Goal: Task Accomplishment & Management: Complete application form

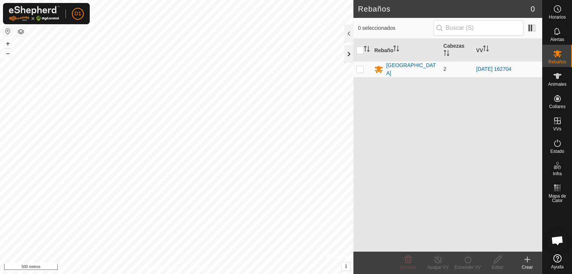
click at [349, 53] on div at bounding box center [348, 54] width 9 height 18
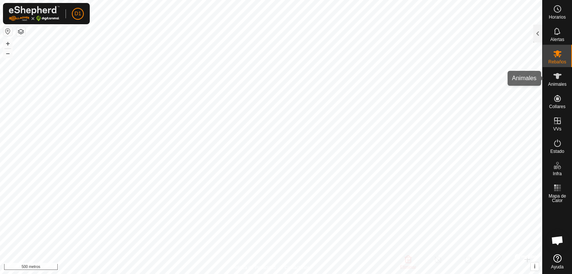
click at [554, 72] on icon at bounding box center [557, 76] width 9 height 9
click at [554, 79] on icon at bounding box center [557, 76] width 9 height 9
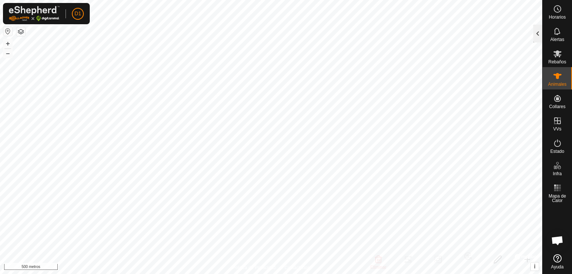
click at [537, 33] on div at bounding box center [537, 34] width 9 height 18
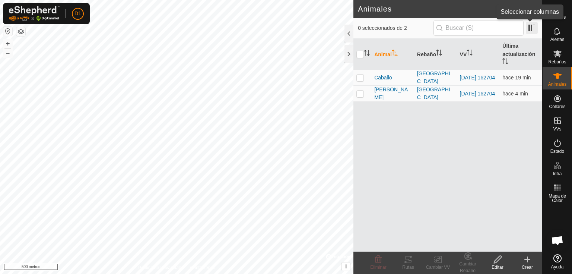
click at [533, 27] on span at bounding box center [532, 28] width 12 height 12
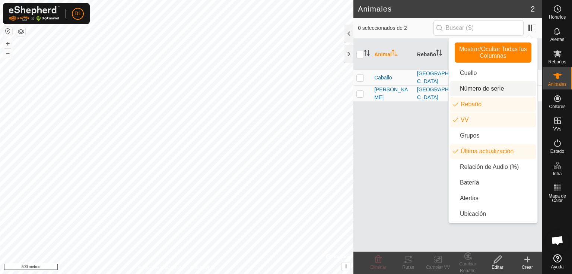
click at [468, 88] on li "Número de serie" at bounding box center [493, 88] width 86 height 15
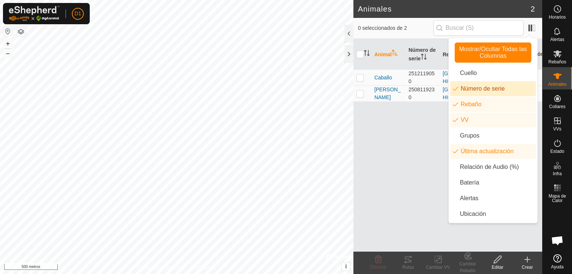
click at [471, 88] on li "Número de serie" at bounding box center [493, 88] width 86 height 15
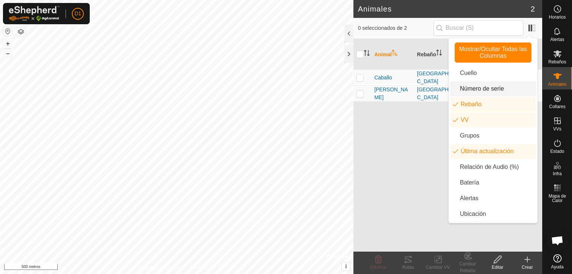
click at [472, 88] on li "Número de serie" at bounding box center [493, 88] width 86 height 15
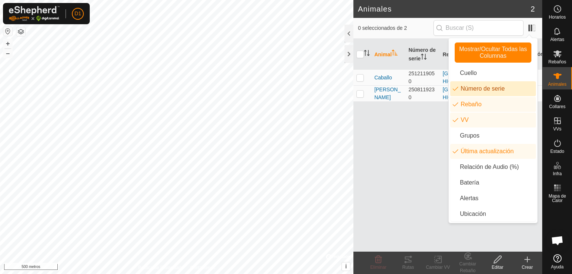
click at [472, 88] on li "Número de serie" at bounding box center [493, 88] width 86 height 15
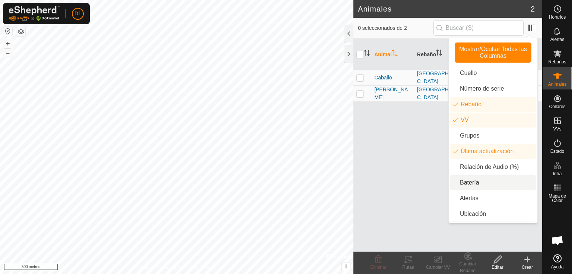
click at [480, 179] on li "Batería" at bounding box center [493, 182] width 86 height 15
click at [426, 186] on div "Animal Rebaño VV Última actualización Batería Caballo Puerto Bajo 2025-09-11 16…" at bounding box center [447, 145] width 189 height 213
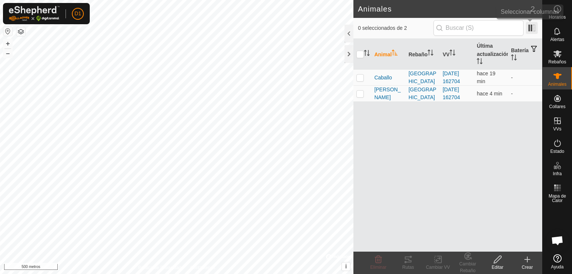
click at [530, 28] on span at bounding box center [532, 28] width 12 height 12
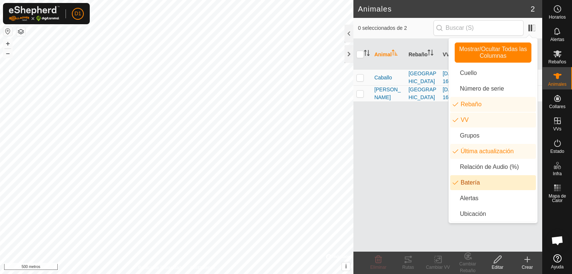
click at [465, 183] on li "Batería" at bounding box center [493, 182] width 86 height 15
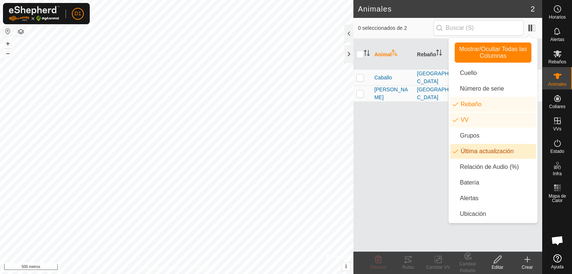
click at [400, 164] on div "Animal Rebaño VV Última actualización Caballo Puerto Bajo 2025-09-11 162704 hac…" at bounding box center [447, 145] width 189 height 213
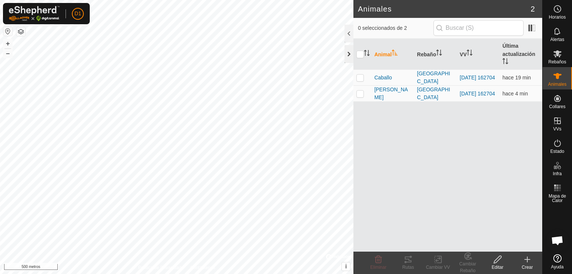
click at [349, 56] on div at bounding box center [348, 54] width 9 height 18
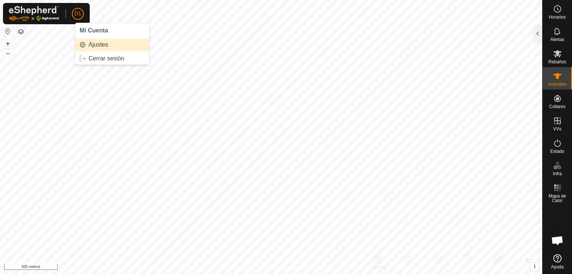
click at [90, 44] on link "Ajustes" at bounding box center [112, 45] width 74 height 12
click at [89, 43] on link "Ajustes" at bounding box center [112, 45] width 74 height 12
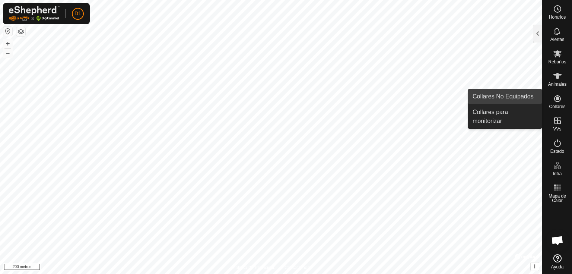
click at [506, 99] on link "Collares No Equipados" at bounding box center [505, 96] width 74 height 15
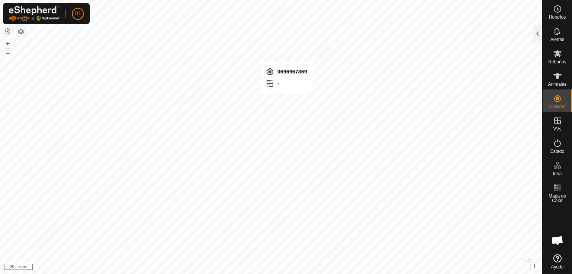
checkbox input "true"
click at [559, 147] on es-activation-svg-icon at bounding box center [557, 143] width 13 height 12
click at [558, 147] on es-activation-svg-icon at bounding box center [557, 143] width 13 height 12
click at [538, 37] on div at bounding box center [537, 34] width 9 height 18
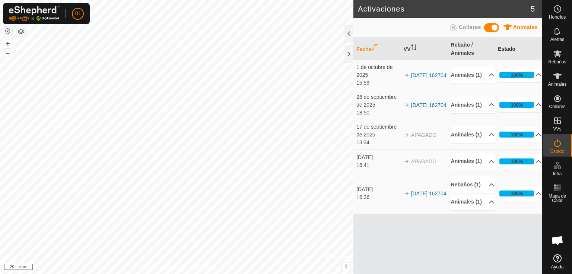
click at [505, 43] on th "Estado" at bounding box center [518, 49] width 47 height 23
click at [464, 48] on th "Rebaño / Animales" at bounding box center [471, 49] width 47 height 23
click at [405, 49] on font "VV" at bounding box center [407, 49] width 7 height 6
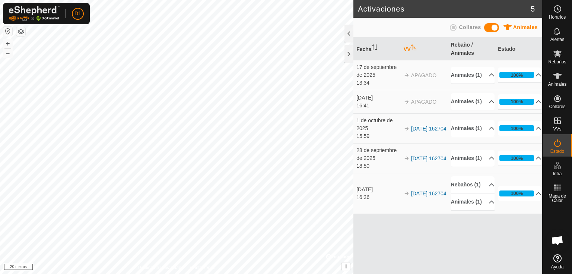
click at [410, 49] on font "VV" at bounding box center [407, 49] width 7 height 6
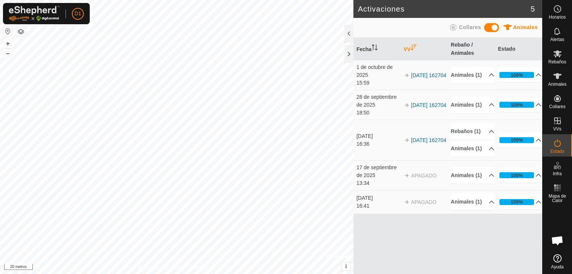
click at [410, 49] on font "VV" at bounding box center [407, 49] width 7 height 6
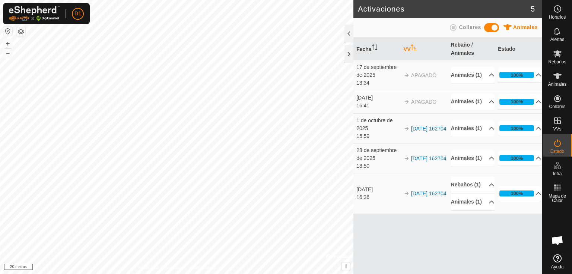
click at [410, 49] on font "VV" at bounding box center [407, 49] width 7 height 6
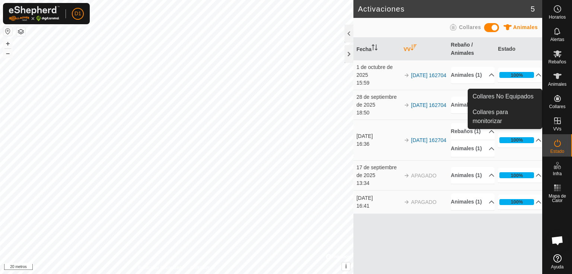
click at [557, 103] on es-neckbands-svg-icon at bounding box center [557, 98] width 13 height 12
click at [499, 114] on link "Collares para monitorizar" at bounding box center [505, 117] width 74 height 24
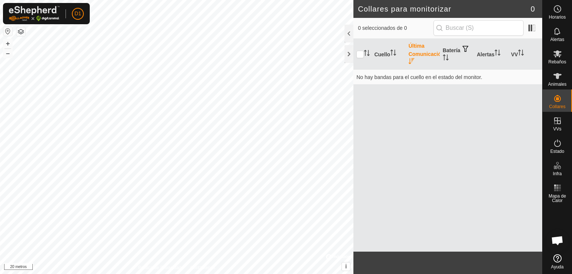
click at [422, 56] on font "Última Comunicación" at bounding box center [427, 50] width 36 height 14
click at [416, 52] on font "Última Comunicación" at bounding box center [427, 50] width 36 height 14
click at [533, 27] on span at bounding box center [532, 28] width 12 height 12
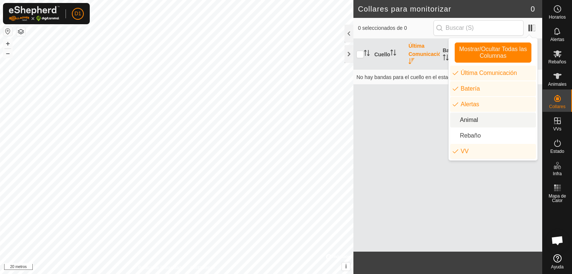
click at [476, 122] on li "Animal" at bounding box center [493, 119] width 86 height 15
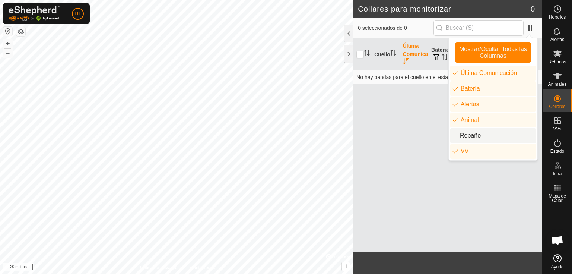
click at [474, 141] on li "Rebaño" at bounding box center [493, 135] width 86 height 15
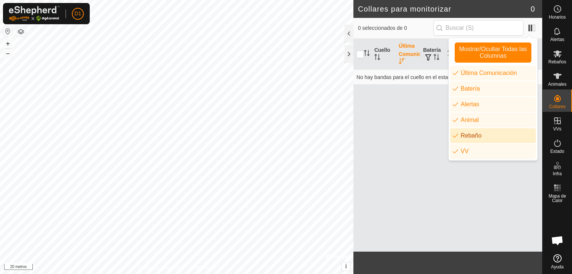
click at [474, 140] on li "Rebaño" at bounding box center [493, 135] width 86 height 15
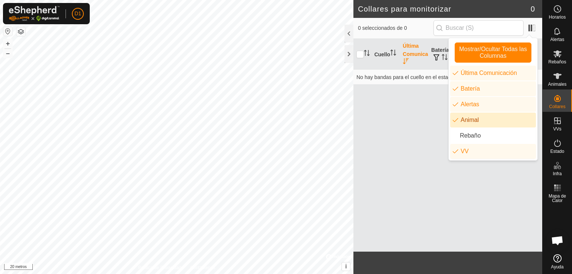
click at [471, 122] on li "Animal" at bounding box center [493, 119] width 86 height 15
click at [420, 119] on div "Cuello Última Comunicación Batería Alertas VV No hay bandas para el cuello en e…" at bounding box center [447, 145] width 189 height 213
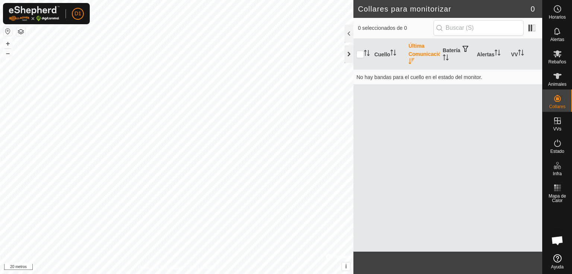
click at [347, 47] on div at bounding box center [348, 54] width 9 height 18
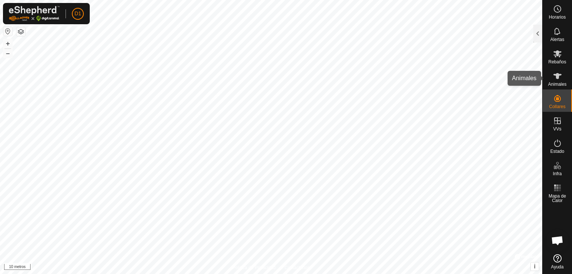
click at [556, 77] on icon at bounding box center [557, 76] width 8 height 6
click at [535, 32] on div at bounding box center [537, 34] width 9 height 18
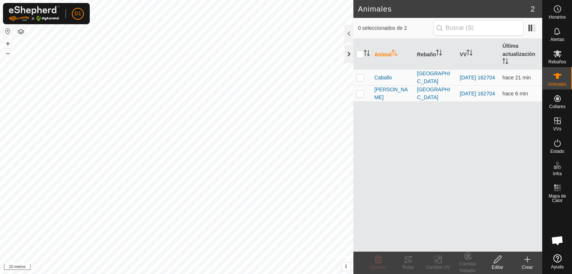
click at [349, 56] on div at bounding box center [348, 54] width 9 height 18
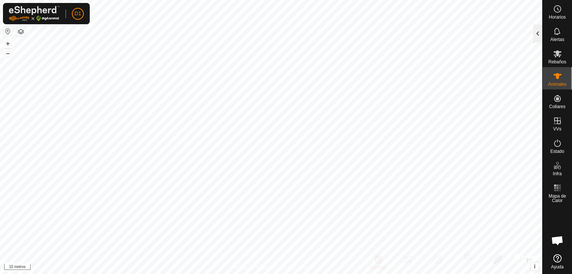
click at [538, 33] on div at bounding box center [537, 34] width 9 height 18
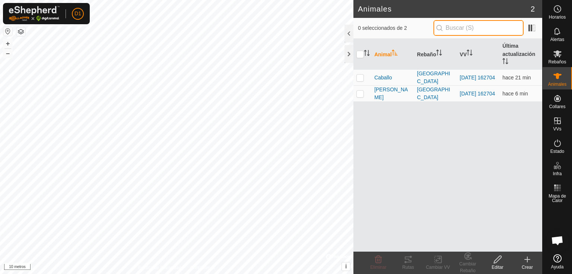
click at [455, 31] on input "text" at bounding box center [478, 28] width 90 height 16
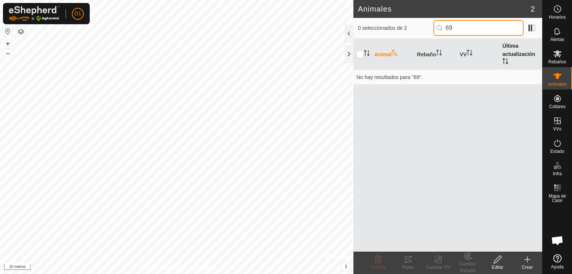
type input "6"
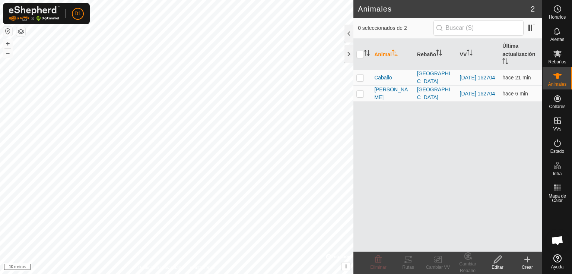
click at [528, 262] on icon at bounding box center [527, 259] width 9 height 9
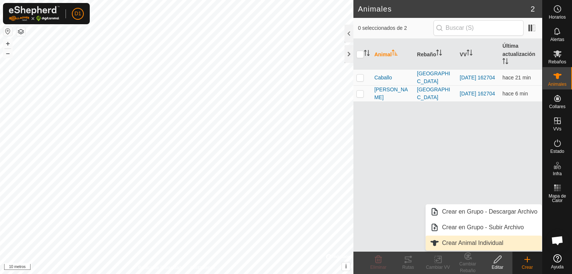
click at [482, 241] on link "Crear Animal Individual" at bounding box center [484, 242] width 116 height 15
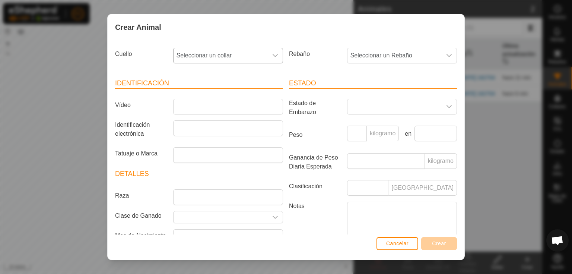
click at [215, 57] on font "Seleccionar un collar" at bounding box center [204, 55] width 55 height 6
click at [216, 54] on font "Seleccionar un collar" at bounding box center [204, 55] width 55 height 6
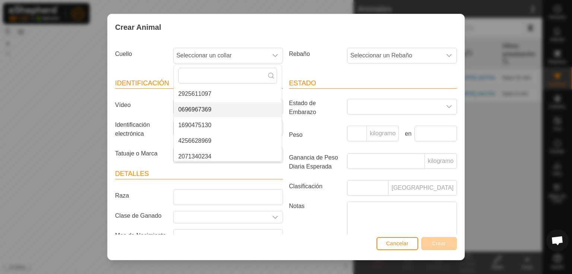
click at [212, 106] on li "0696967369" at bounding box center [228, 109] width 108 height 15
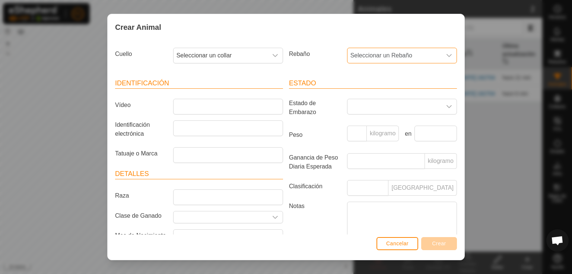
click at [382, 55] on font "Seleccionar un Rebaño" at bounding box center [381, 55] width 62 height 6
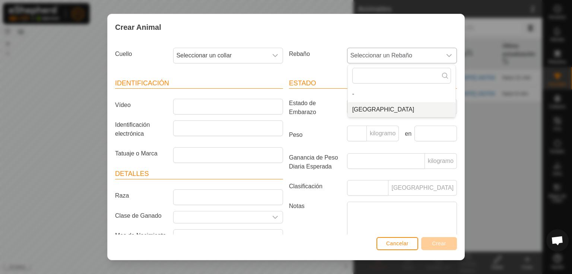
click at [372, 106] on li "[GEOGRAPHIC_DATA]" at bounding box center [402, 109] width 108 height 15
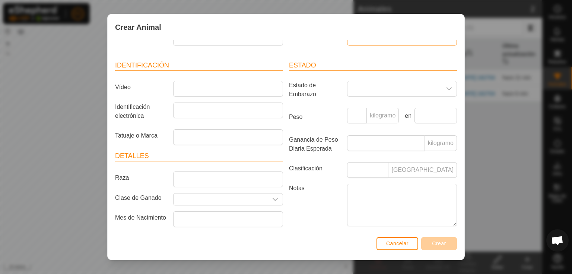
scroll to position [0, 0]
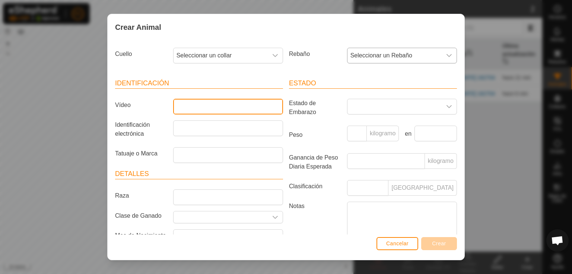
click at [218, 104] on input "Vídeo" at bounding box center [228, 107] width 110 height 16
click at [243, 104] on input "Vídeo" at bounding box center [228, 107] width 110 height 16
type input "Yegua"
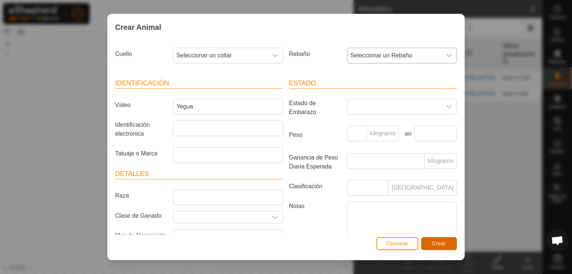
click at [441, 247] on button "Crear" at bounding box center [439, 243] width 36 height 13
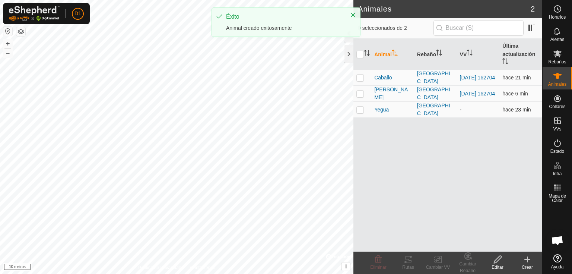
click at [383, 107] on font "Yegua" at bounding box center [381, 110] width 15 height 6
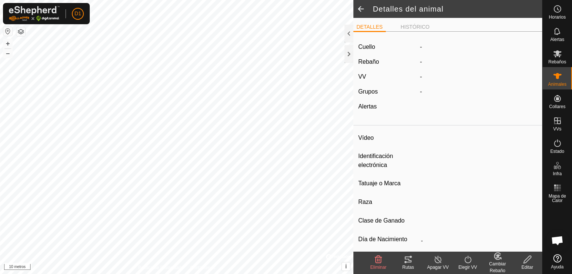
type input "Yegua"
type input "-"
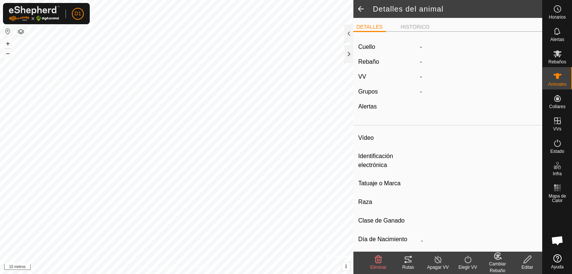
type input "0 kg"
type input "-"
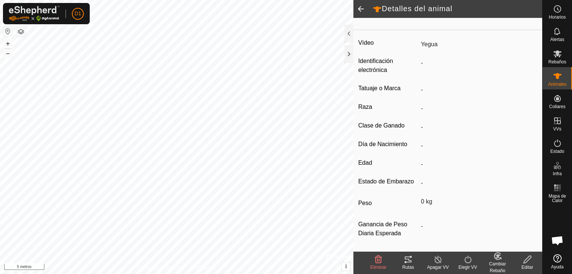
scroll to position [99, 0]
click at [465, 263] on icon at bounding box center [467, 259] width 9 height 9
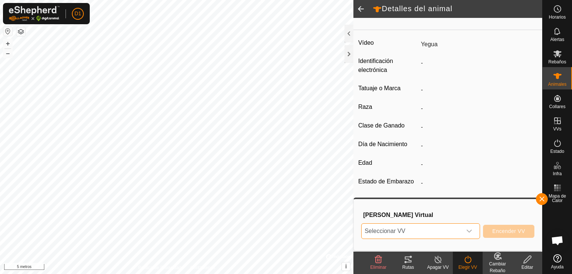
click at [436, 234] on span "Seleccionar VV" at bounding box center [412, 230] width 100 height 15
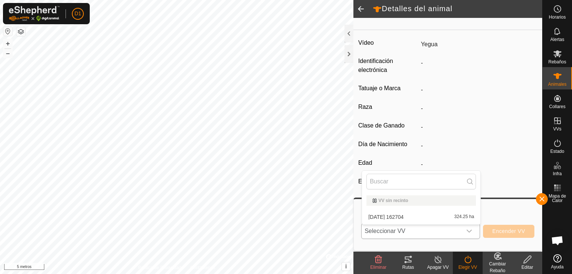
click at [409, 213] on li "2025-09-11 162704 324.25 ha" at bounding box center [421, 216] width 118 height 15
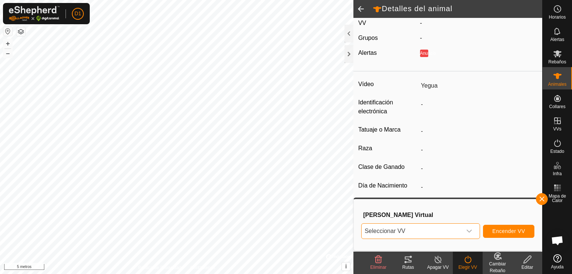
scroll to position [0, 0]
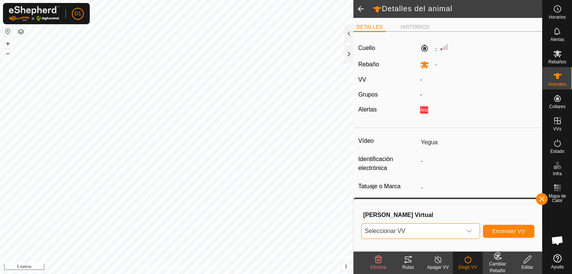
click at [433, 49] on label "-" at bounding box center [428, 48] width 17 height 9
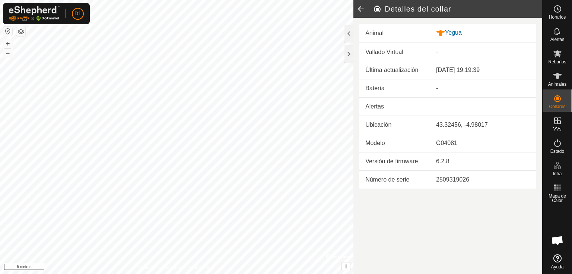
click at [360, 3] on icon at bounding box center [360, 9] width 15 height 18
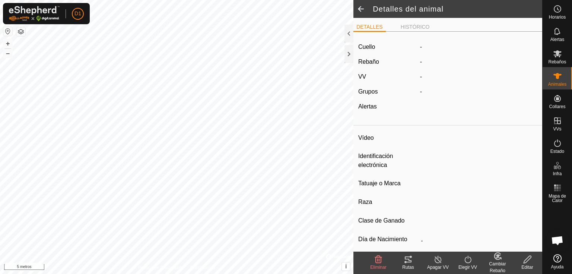
type input "Yegua"
type input "-"
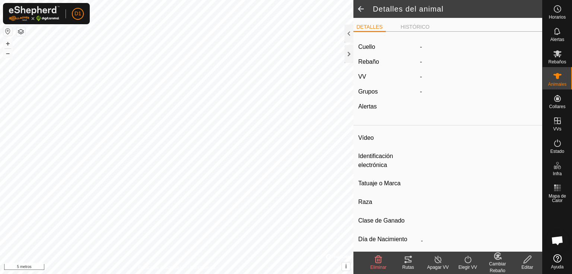
type input "0 kg"
type input "-"
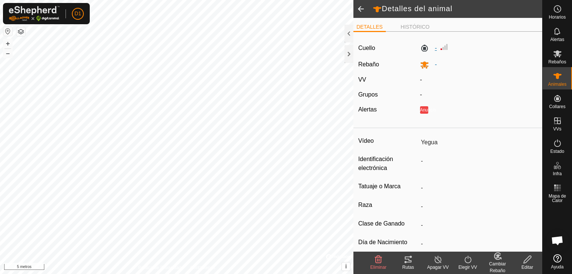
click at [422, 47] on label "-" at bounding box center [428, 48] width 17 height 9
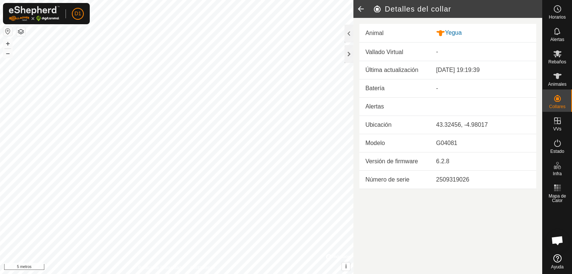
click at [360, 9] on icon at bounding box center [360, 9] width 15 height 18
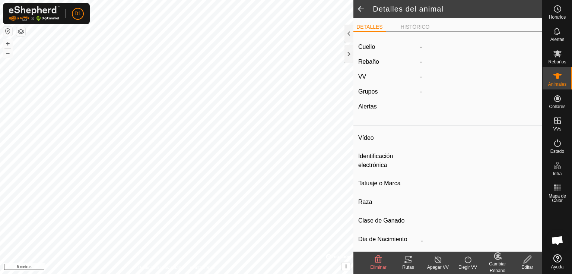
type input "Yegua"
type input "-"
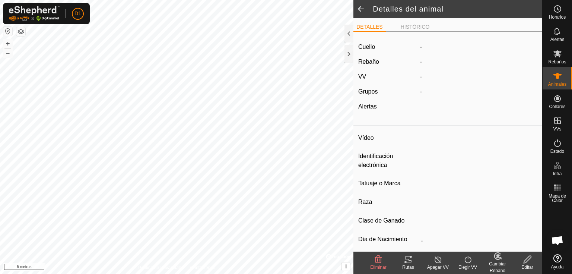
type input "0 kg"
type input "-"
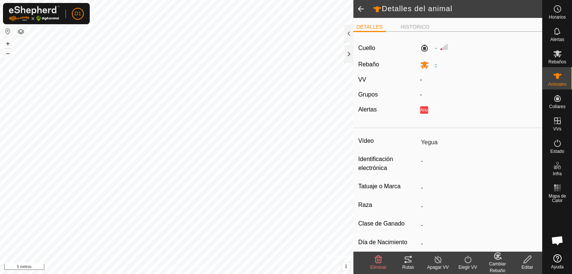
click at [425, 65] on icon at bounding box center [424, 64] width 8 height 7
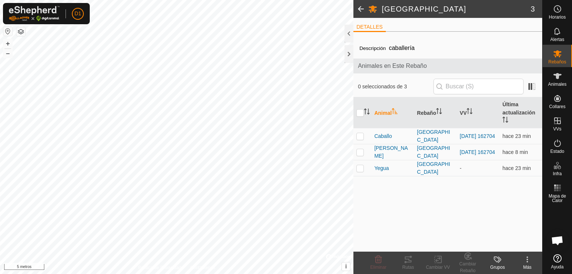
click at [359, 9] on span at bounding box center [360, 9] width 15 height 18
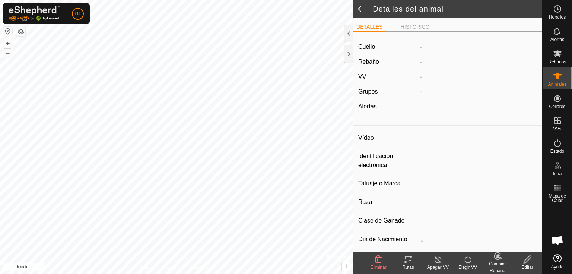
type input "Yegua"
type input "-"
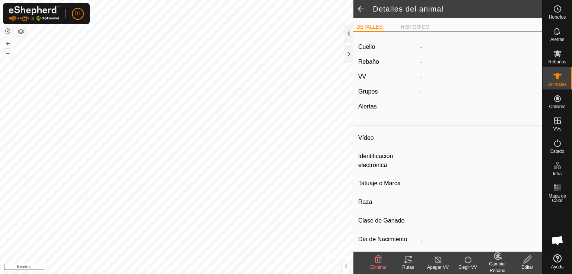
type input "0 kg"
type input "-"
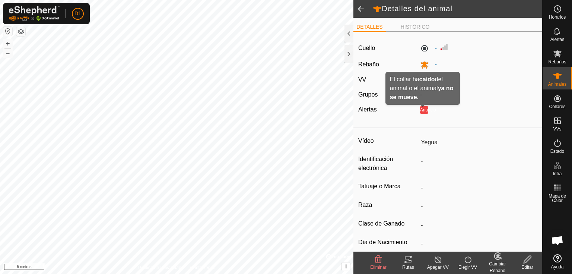
click at [420, 112] on font "Anuncio" at bounding box center [428, 109] width 16 height 5
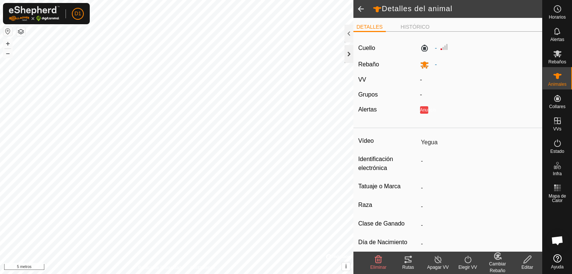
click at [349, 52] on div at bounding box center [348, 54] width 9 height 18
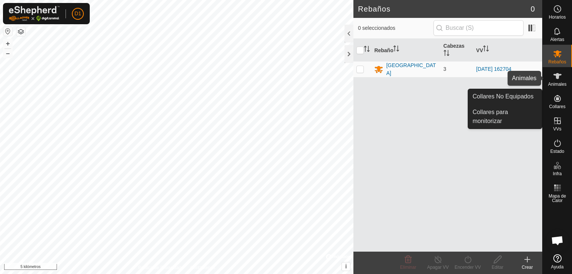
click at [559, 84] on font "Animales" at bounding box center [557, 84] width 18 height 5
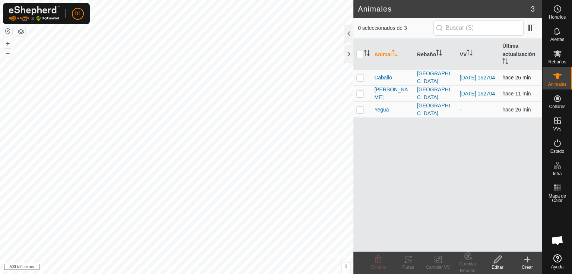
click at [384, 77] on font "Caballo" at bounding box center [383, 77] width 18 height 6
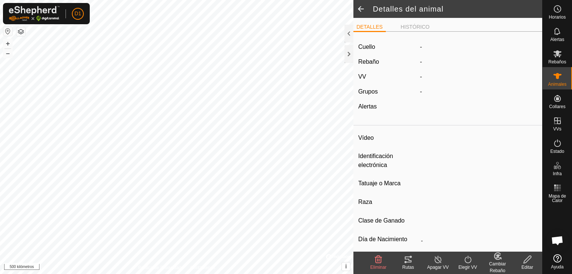
type input "Caballo"
type input "-"
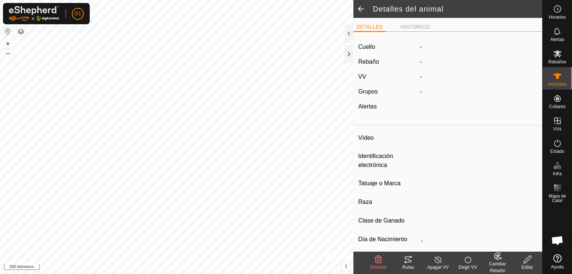
type input "0 kg"
type input "-"
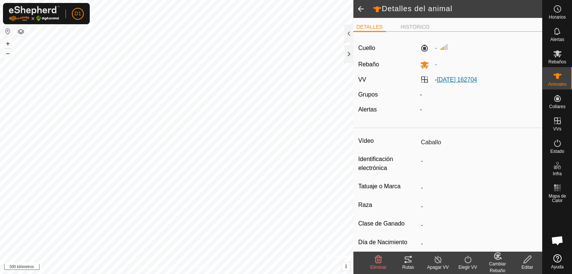
click at [442, 81] on font "[DATE] 162704" at bounding box center [457, 79] width 40 height 6
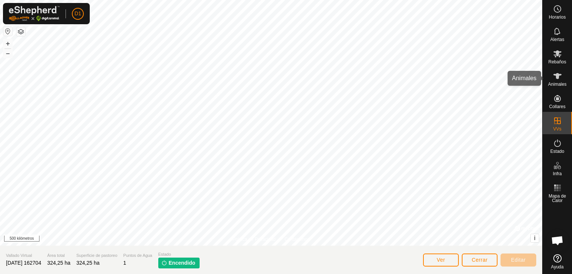
click at [557, 80] on es-animals-svg-icon at bounding box center [557, 76] width 13 height 12
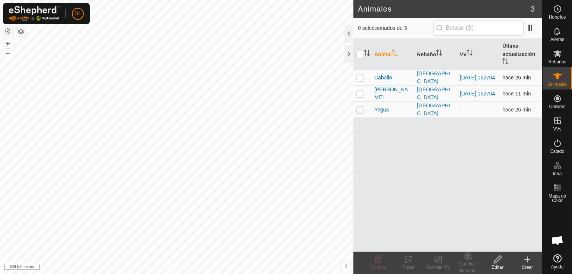
click at [385, 78] on font "Caballo" at bounding box center [383, 77] width 18 height 6
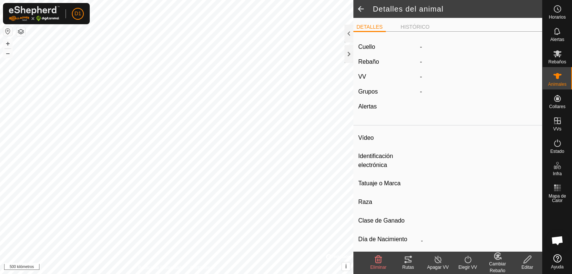
type input "Caballo"
type input "-"
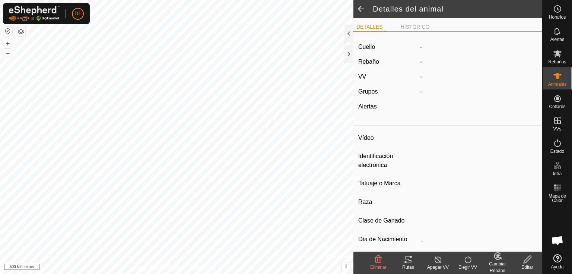
type input "0 kg"
type input "-"
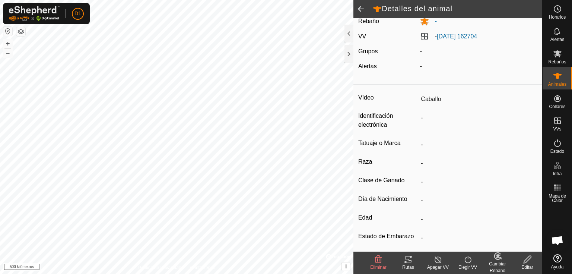
scroll to position [89, 0]
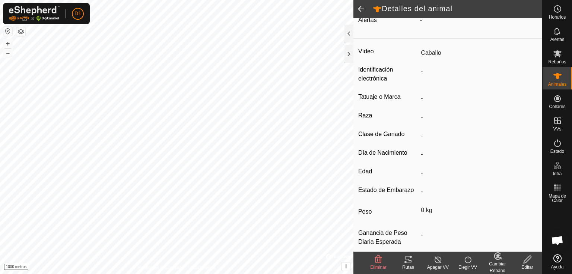
click at [246, 273] on html "D1 Horarios Alertas Rebaños Animales Collares VVs Estado Infra Mapa de Calor Ay…" at bounding box center [286, 137] width 572 height 274
